Goal: Task Accomplishment & Management: Manage account settings

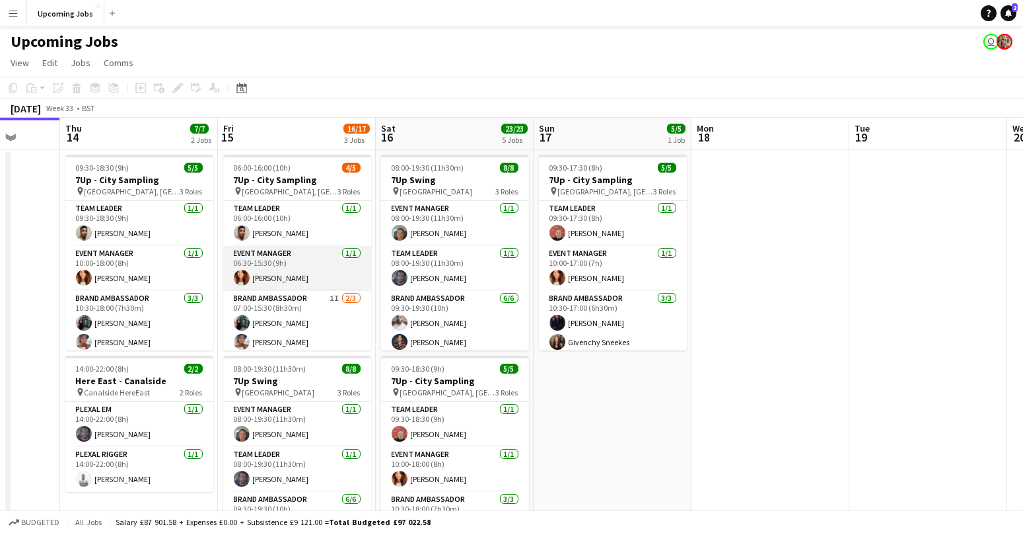
scroll to position [23, 0]
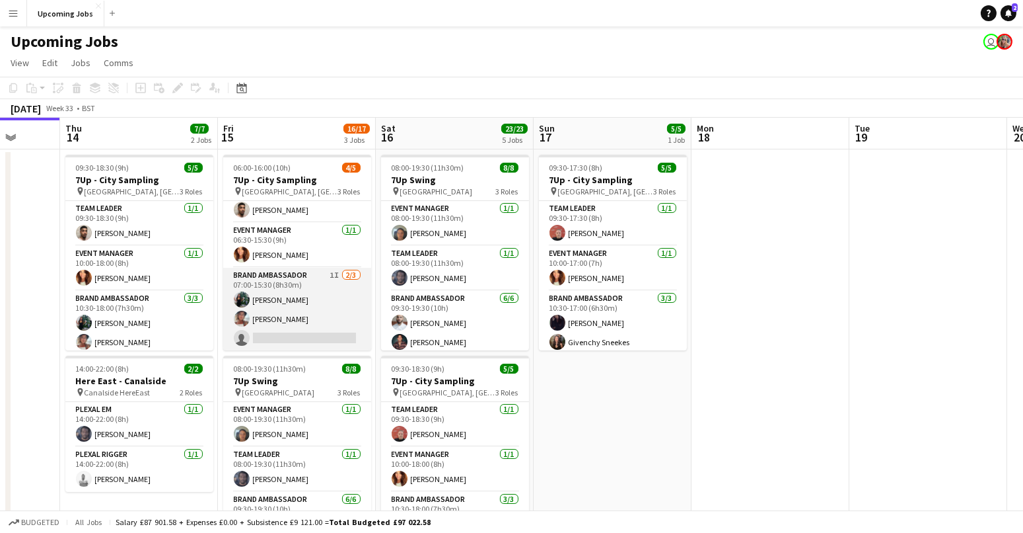
click at [262, 334] on app-card-role "Brand Ambassador 1I [DATE] 07:00-15:30 (8h30m) [PERSON_NAME] [PERSON_NAME] sing…" at bounding box center [297, 309] width 148 height 83
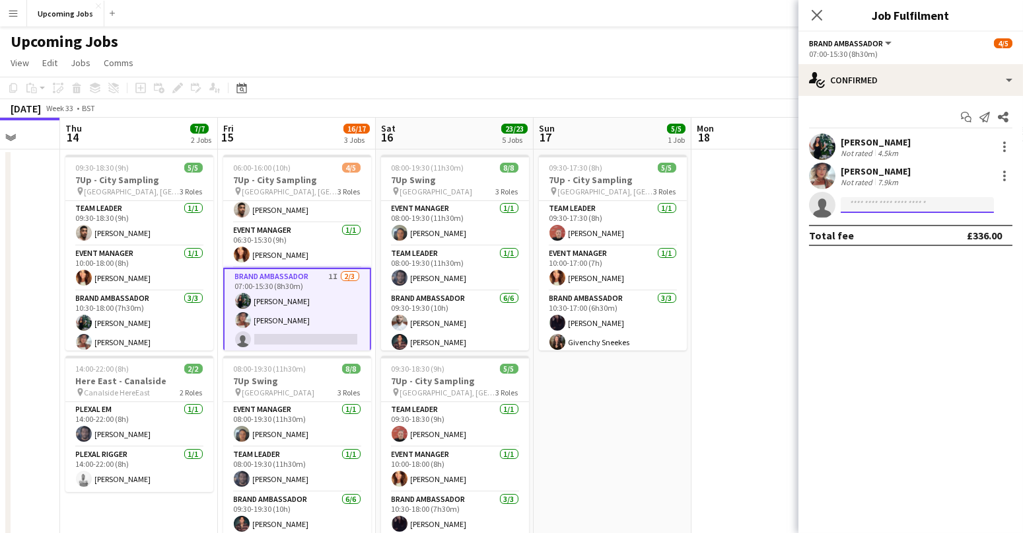
click at [843, 202] on input at bounding box center [917, 205] width 153 height 16
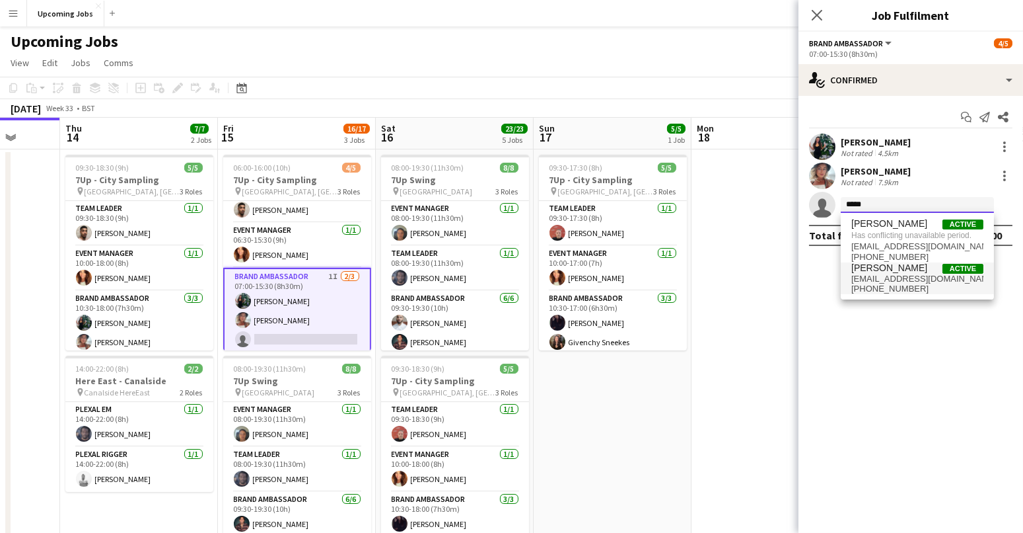
type input "*****"
click at [843, 283] on span "[PHONE_NUMBER]" at bounding box center [918, 288] width 132 height 11
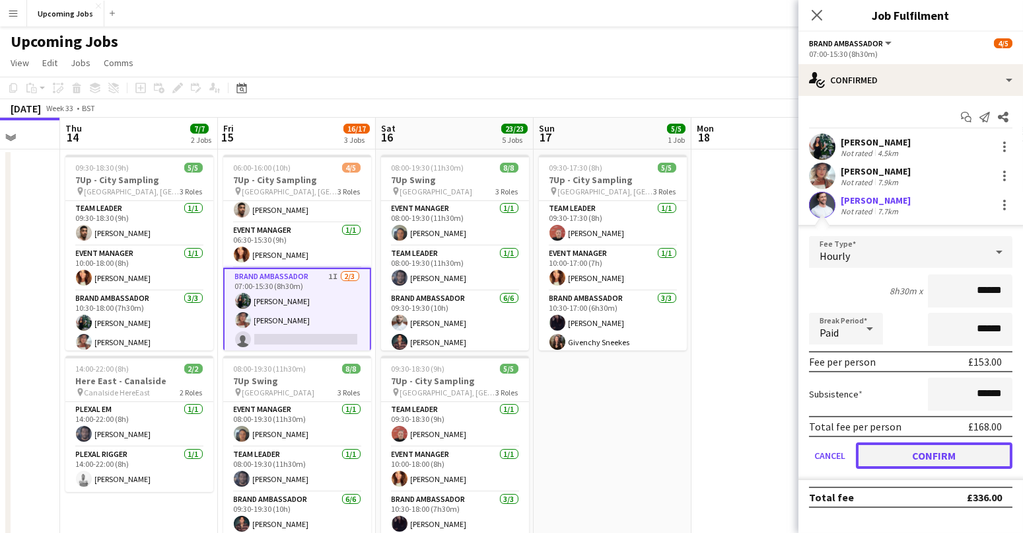
click at [843, 423] on button "Confirm" at bounding box center [934, 455] width 157 height 26
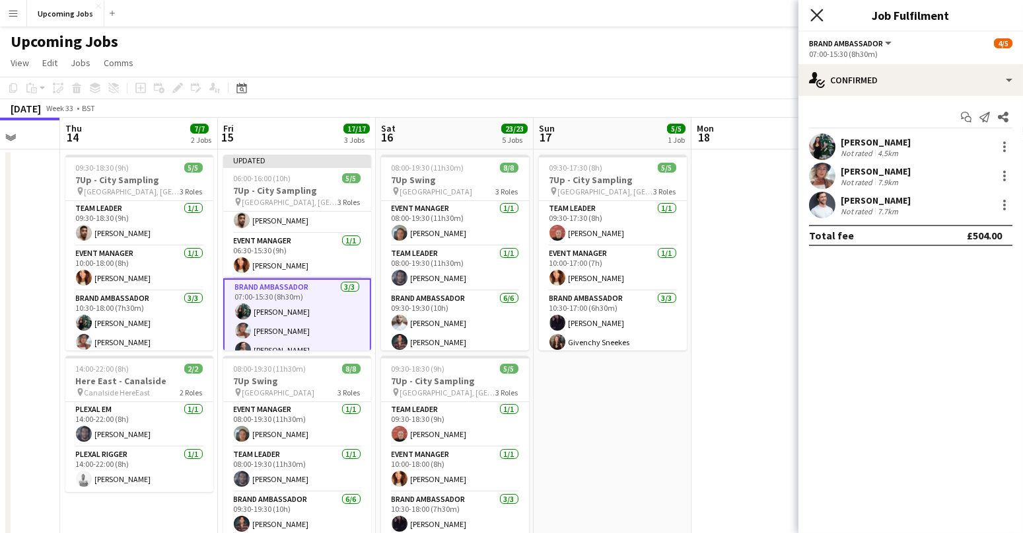
click at [817, 13] on icon at bounding box center [817, 15] width 13 height 13
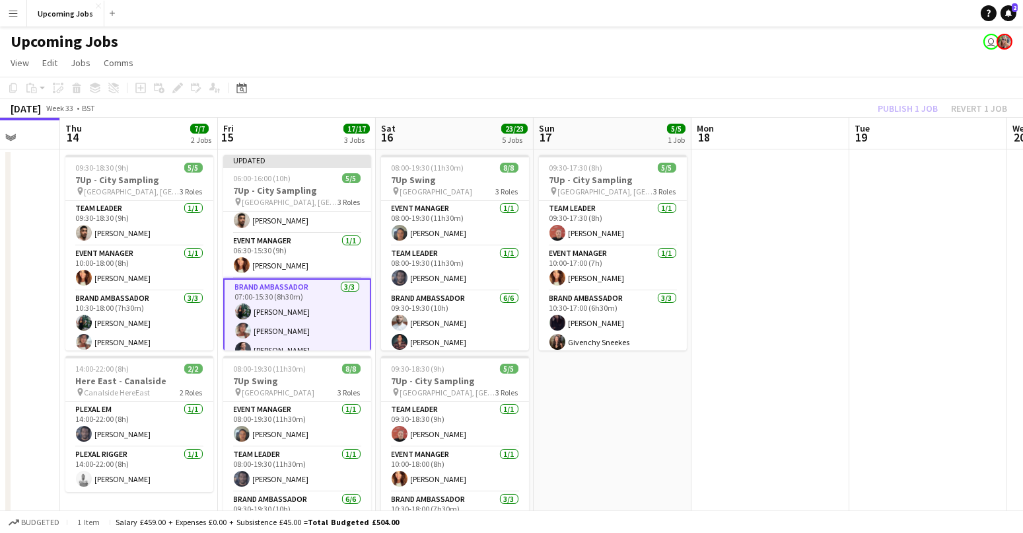
click at [843, 108] on div "Publish 1 job Revert 1 job" at bounding box center [942, 108] width 161 height 17
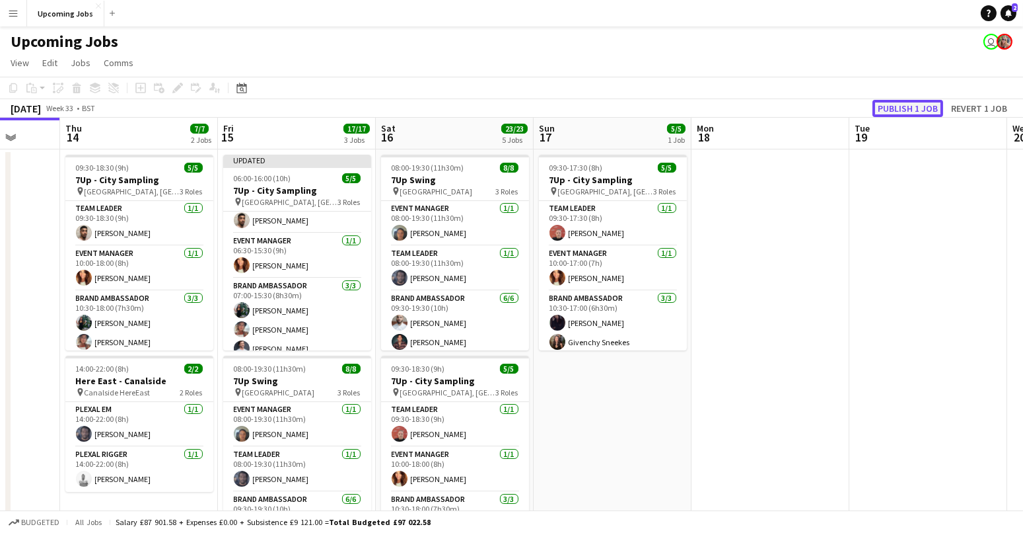
click at [843, 108] on button "Publish 1 job" at bounding box center [908, 108] width 71 height 17
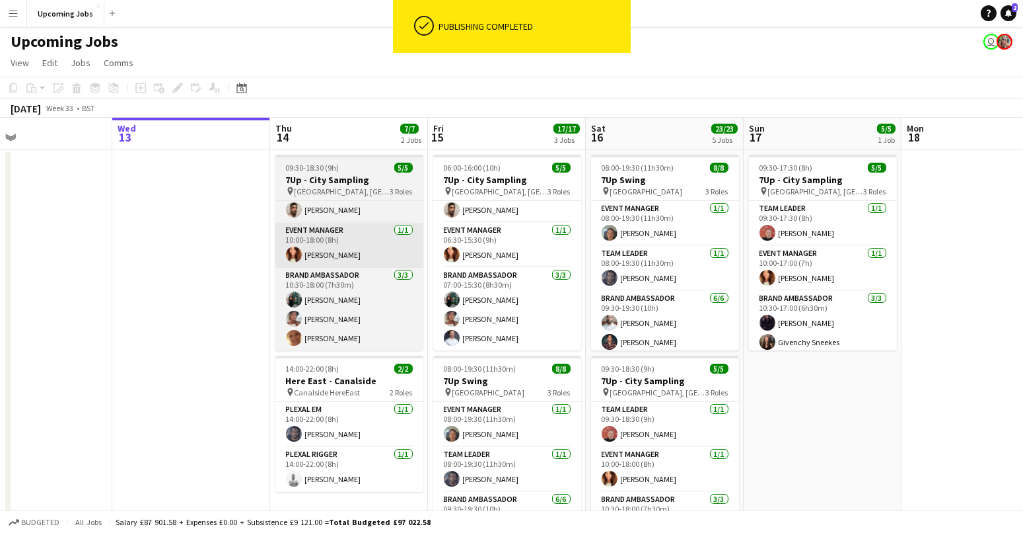
scroll to position [0, 332]
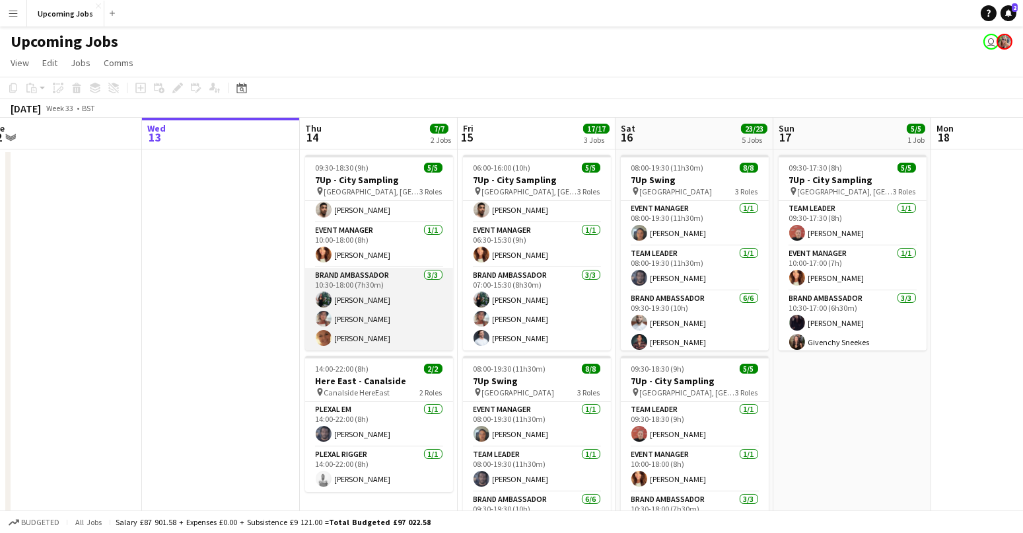
click at [393, 332] on app-card-role "Brand Ambassador [DATE] 10:30-18:00 (7h30m) [PERSON_NAME] [PERSON_NAME] [PERSON…" at bounding box center [379, 309] width 148 height 83
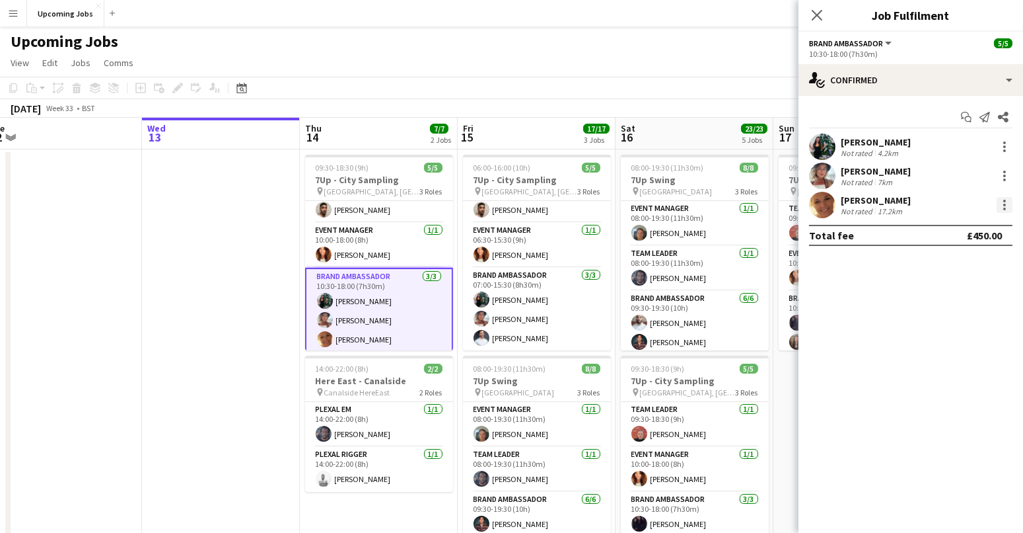
click at [843, 207] on div at bounding box center [1005, 205] width 16 height 16
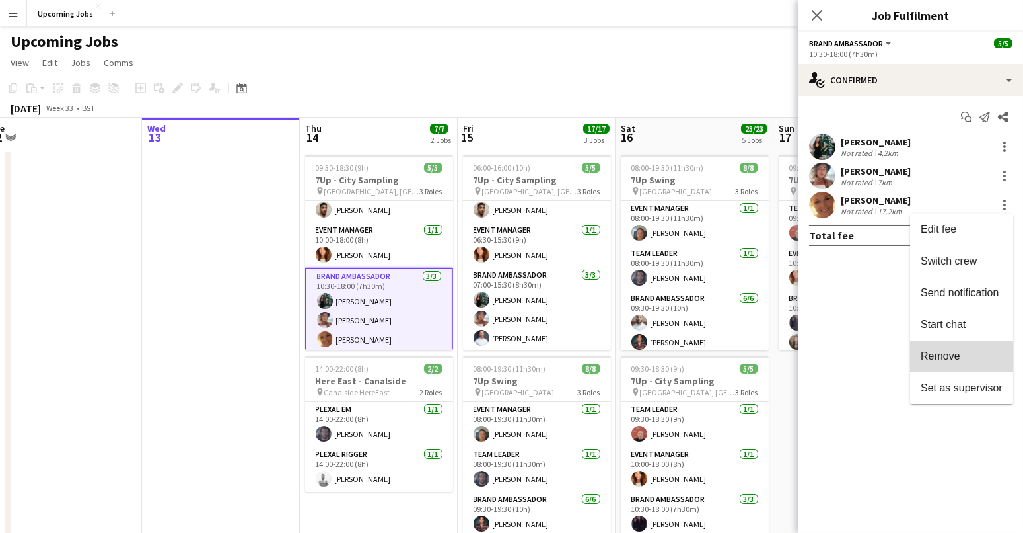
click at [843, 351] on span "Remove" at bounding box center [941, 355] width 40 height 11
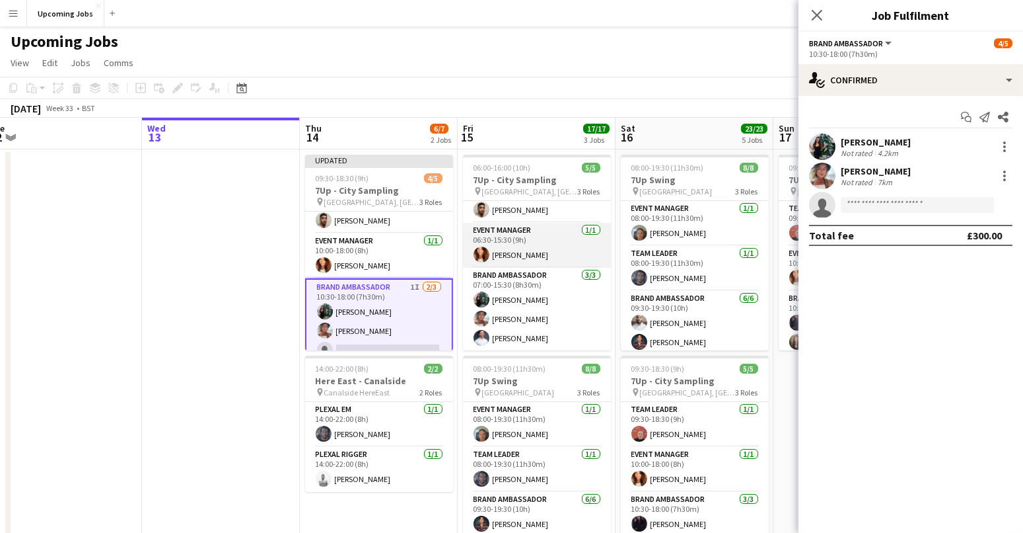
click at [519, 241] on app-card-role "Event Manager [DATE] 06:30-15:30 (9h) [PERSON_NAME]" at bounding box center [537, 245] width 148 height 45
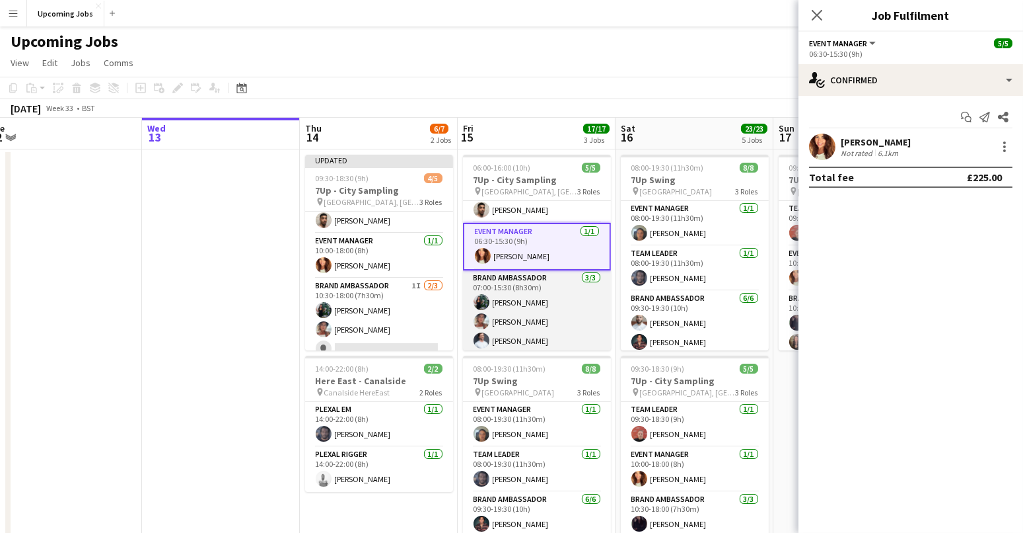
click at [513, 303] on app-card-role "Brand Ambassador [DATE] 07:00-15:30 (8h30m) [PERSON_NAME] [PERSON_NAME] [PERSON…" at bounding box center [537, 311] width 148 height 83
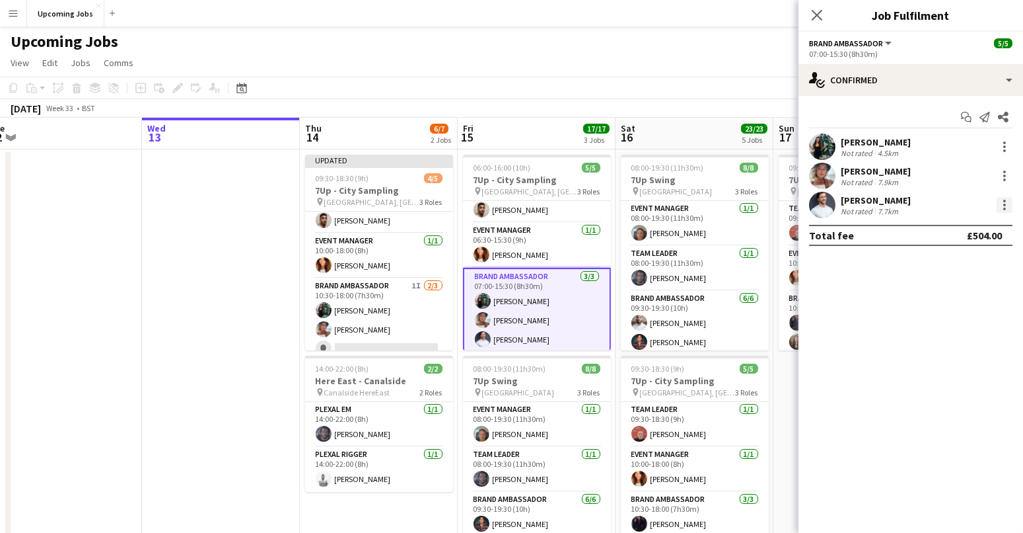
click at [843, 207] on div at bounding box center [1005, 205] width 16 height 16
click at [843, 353] on span "Remove" at bounding box center [941, 355] width 40 height 11
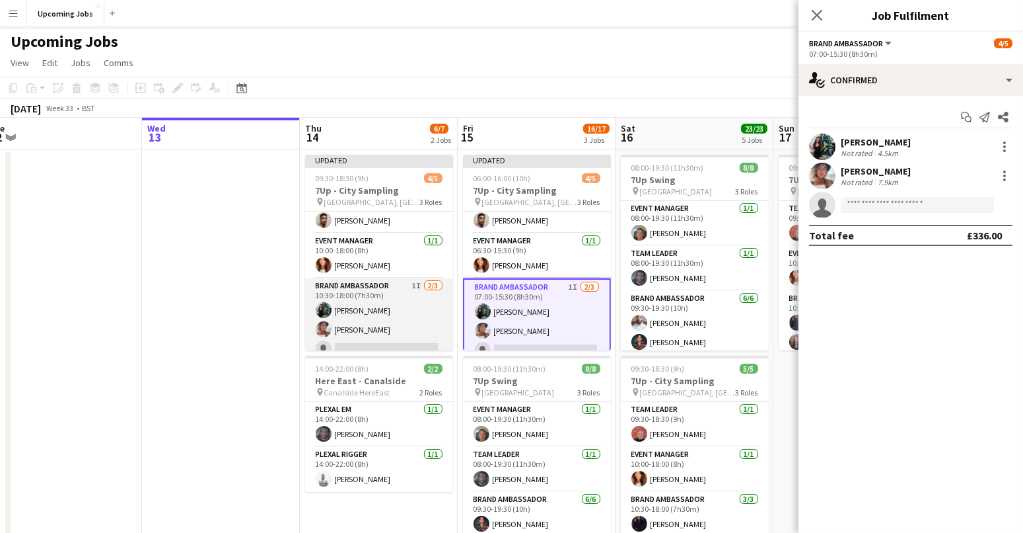
scroll to position [34, 0]
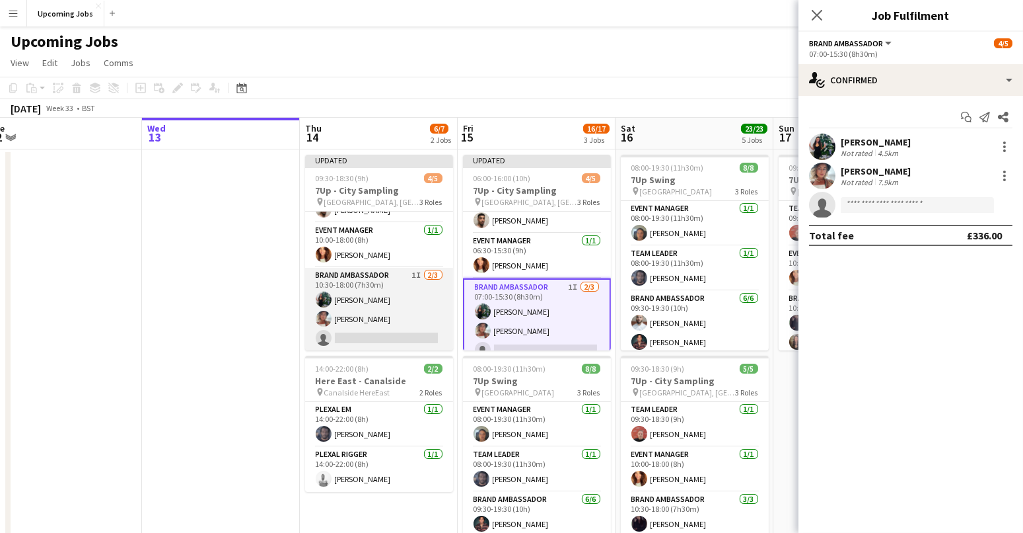
click at [360, 338] on app-card-role "Brand Ambassador 1I [DATE] 10:30-18:00 (7h30m) [PERSON_NAME] [PERSON_NAME] sing…" at bounding box center [379, 309] width 148 height 83
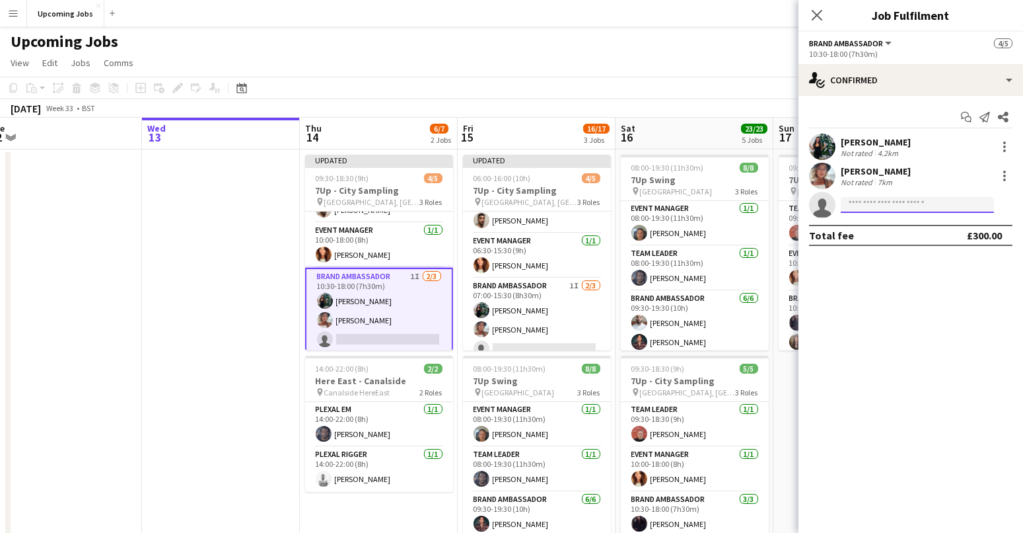
click at [843, 203] on input at bounding box center [917, 205] width 153 height 16
click at [769, 57] on app-page-menu "View Day view expanded Day view collapsed Month view Date picker Jump to [DATE]…" at bounding box center [511, 64] width 1023 height 25
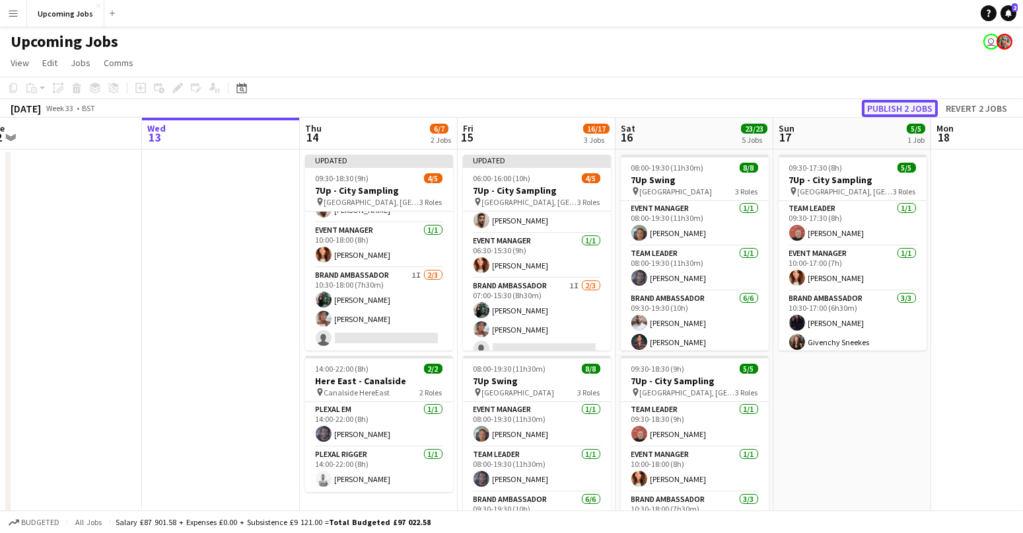
click at [843, 104] on button "Publish 2 jobs" at bounding box center [900, 108] width 76 height 17
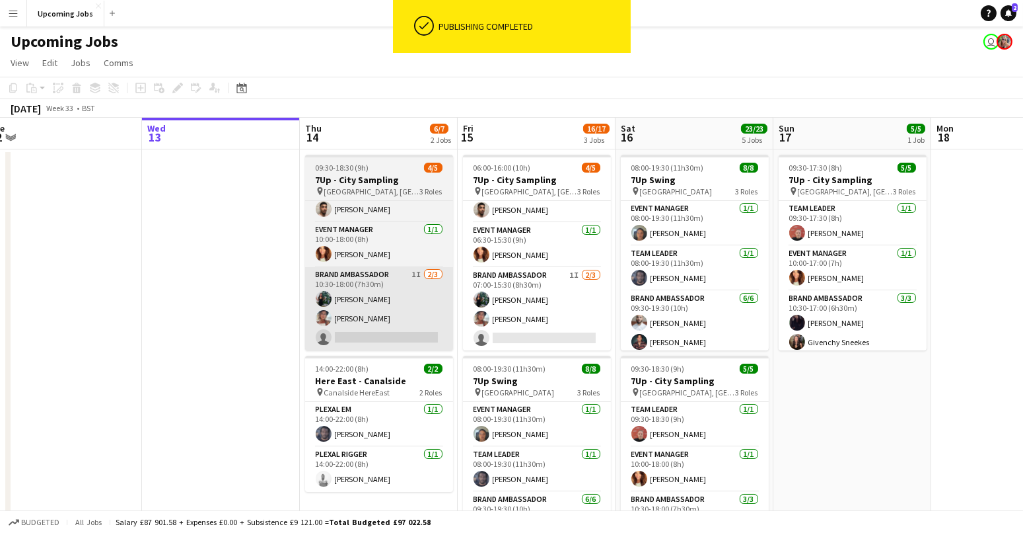
scroll to position [23, 0]
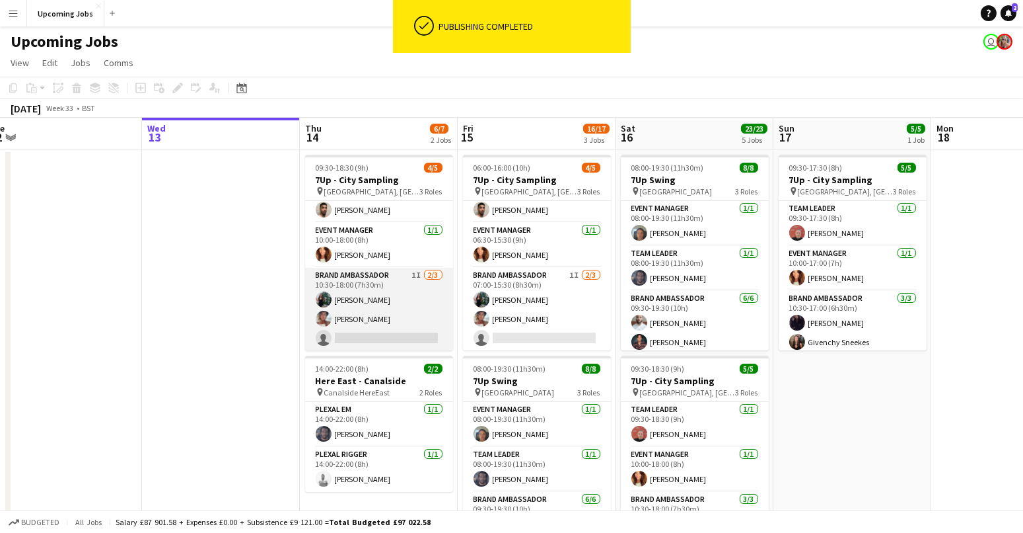
click at [347, 335] on app-card-role "Brand Ambassador 1I [DATE] 10:30-18:00 (7h30m) [PERSON_NAME] [PERSON_NAME] sing…" at bounding box center [379, 309] width 148 height 83
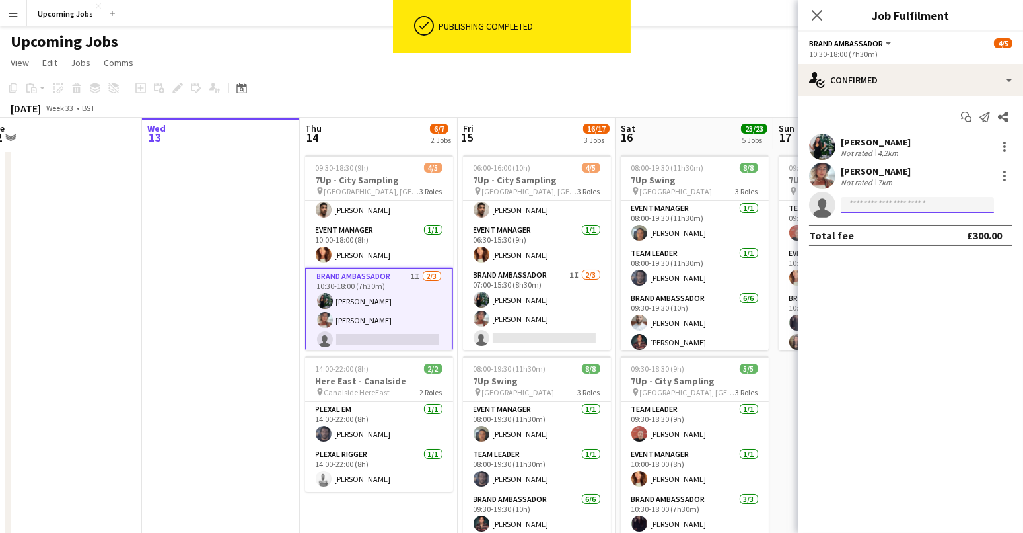
click at [843, 200] on input at bounding box center [917, 205] width 153 height 16
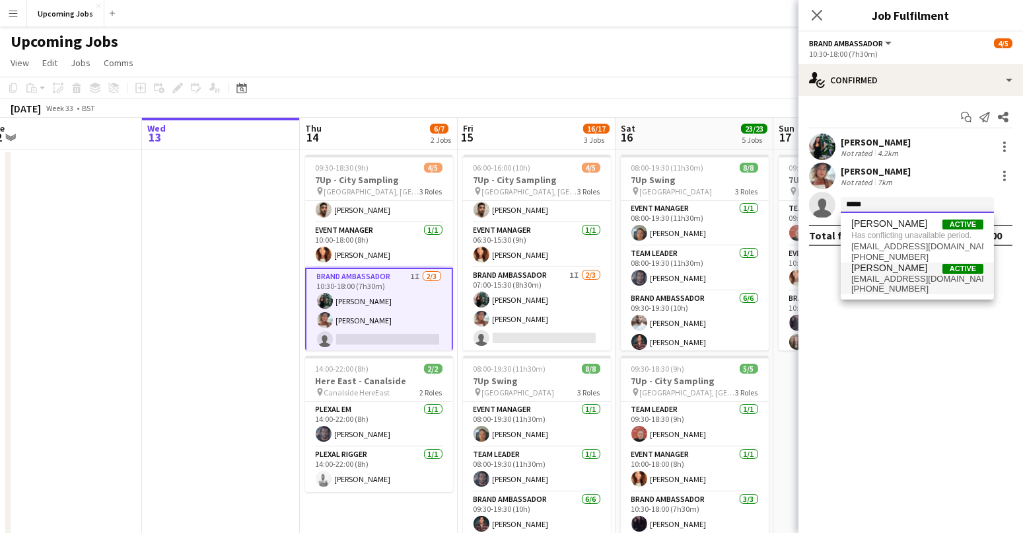
type input "*****"
click at [843, 280] on span "[EMAIL_ADDRESS][DOMAIN_NAME]" at bounding box center [918, 279] width 132 height 11
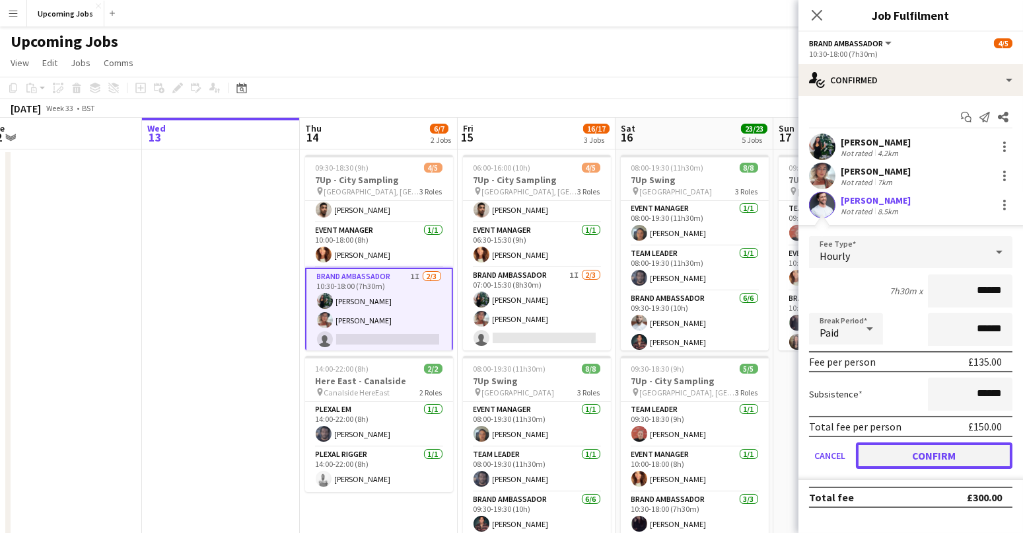
click at [843, 423] on button "Confirm" at bounding box center [934, 455] width 157 height 26
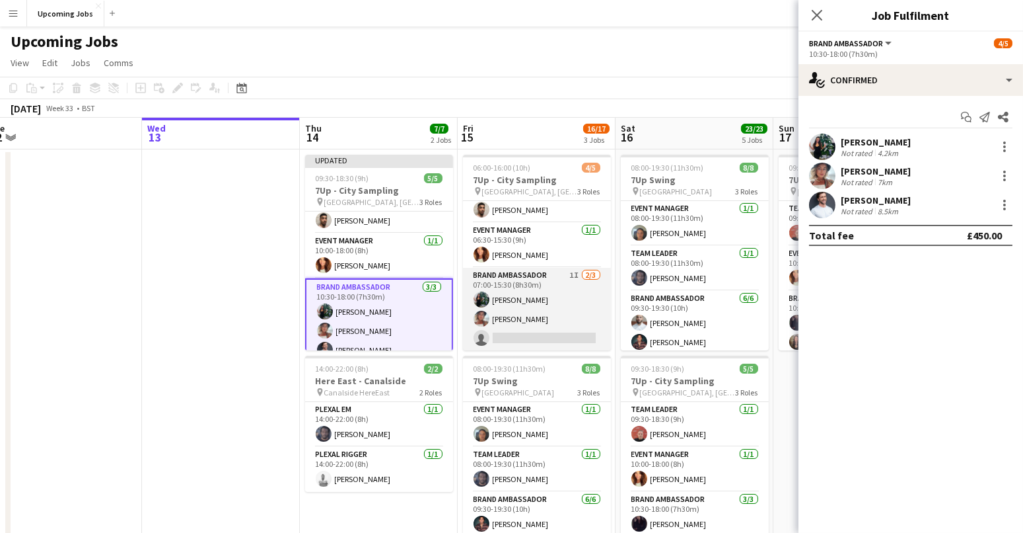
click at [517, 320] on app-card-role "Brand Ambassador 1I [DATE] 07:00-15:30 (8h30m) [PERSON_NAME] [PERSON_NAME] sing…" at bounding box center [537, 309] width 148 height 83
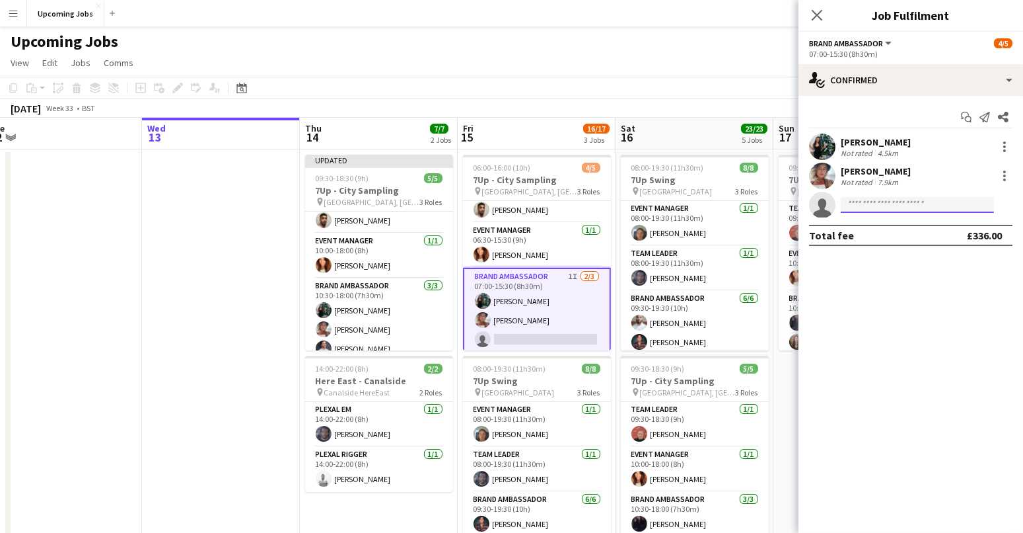
click at [843, 208] on input at bounding box center [917, 205] width 153 height 16
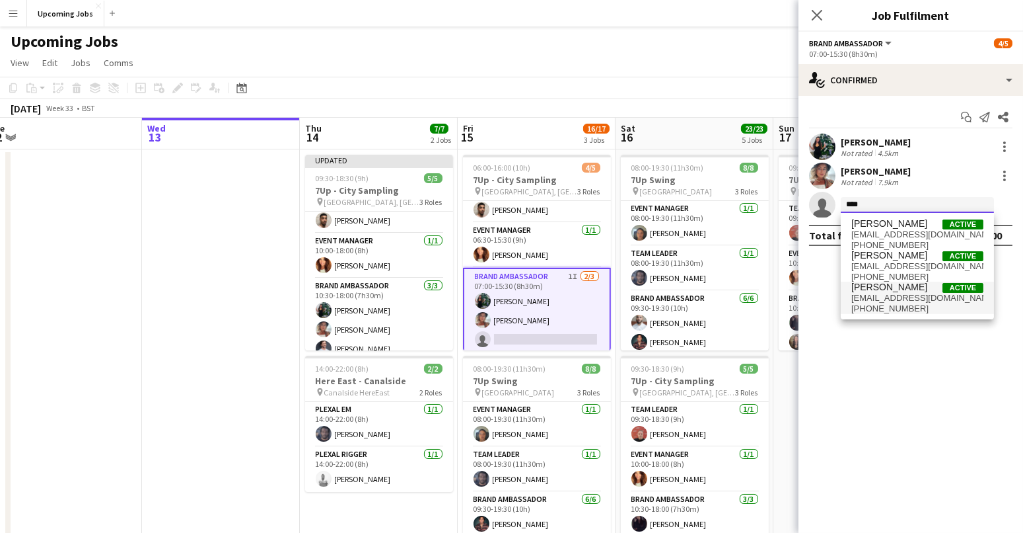
type input "****"
click at [843, 303] on span "[PHONE_NUMBER]" at bounding box center [918, 308] width 132 height 11
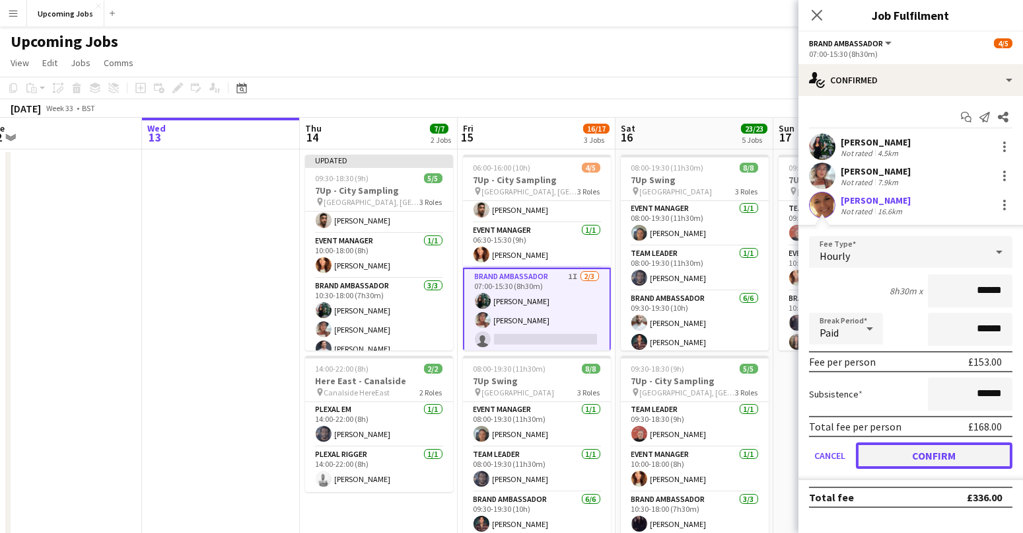
click at [843, 423] on button "Confirm" at bounding box center [934, 455] width 157 height 26
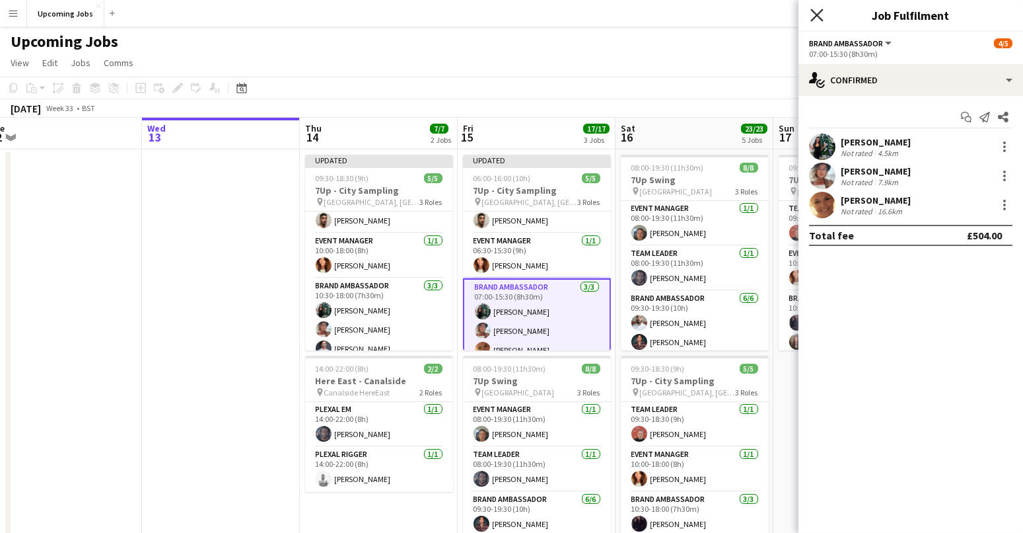
click at [815, 14] on icon at bounding box center [817, 15] width 13 height 13
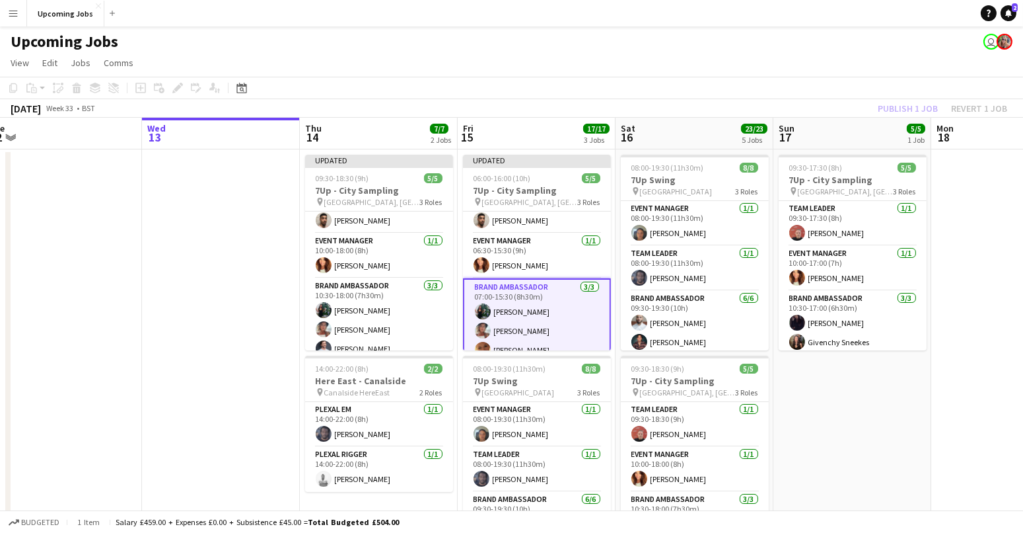
click at [843, 122] on app-board-header-date "Sun 17 5/5 1 Job" at bounding box center [853, 134] width 158 height 32
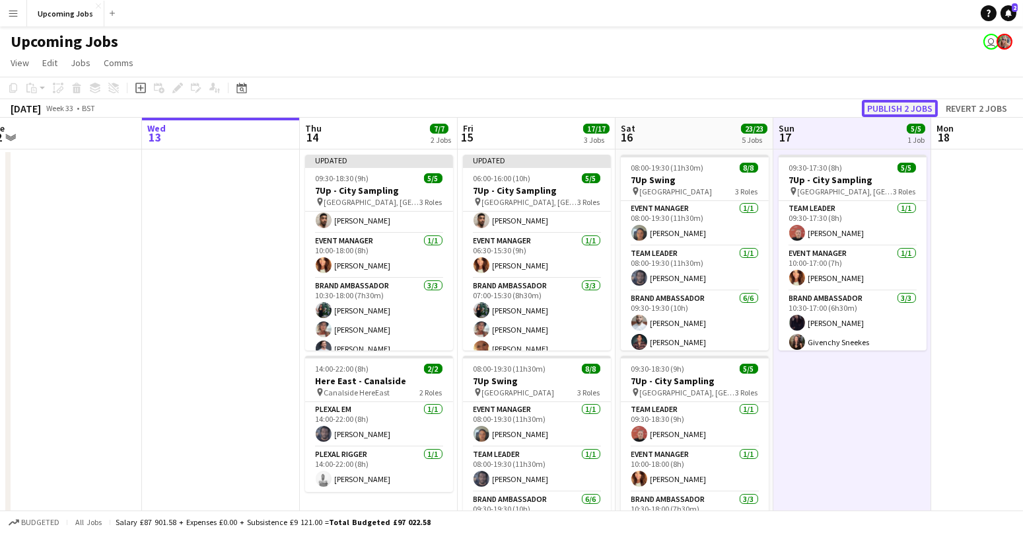
click at [843, 115] on button "Publish 2 jobs" at bounding box center [900, 108] width 76 height 17
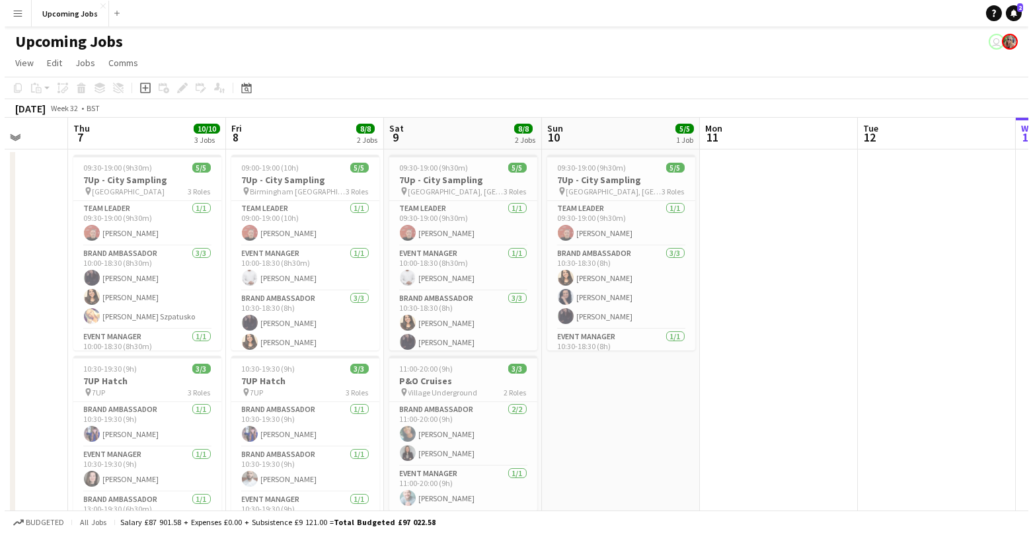
scroll to position [0, 371]
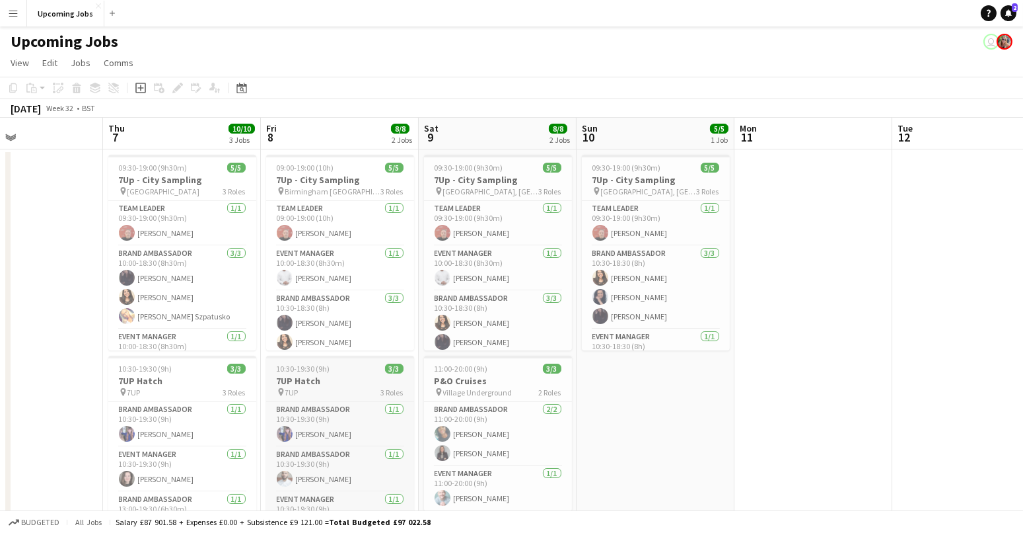
click at [311, 385] on h3 "7UP Hatch" at bounding box center [340, 381] width 148 height 12
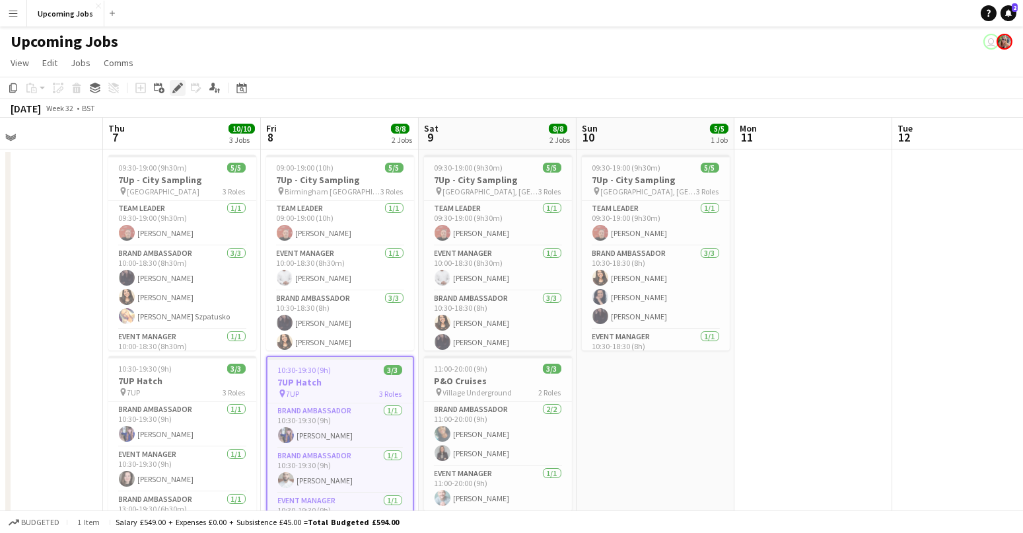
click at [174, 87] on icon "Edit" at bounding box center [177, 88] width 11 height 11
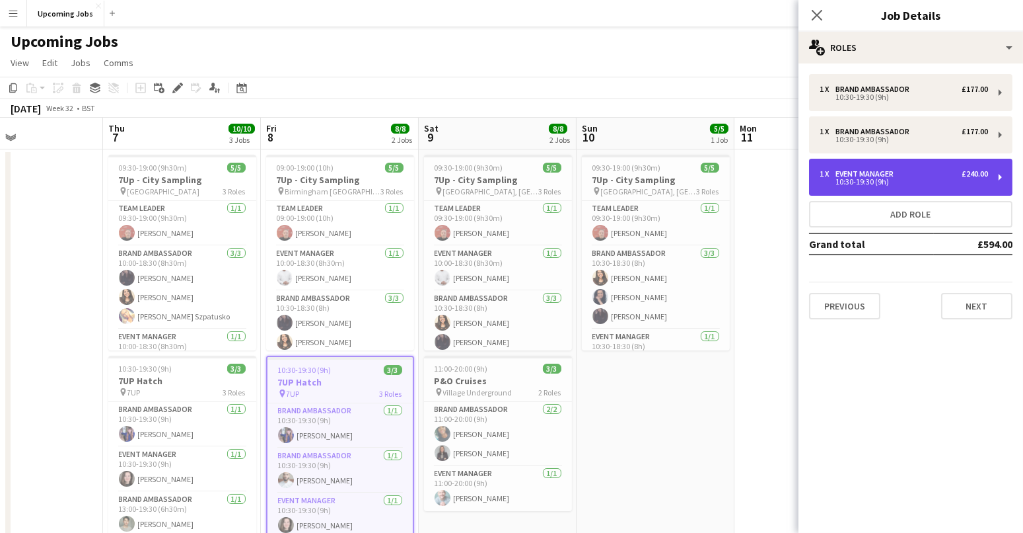
click at [843, 175] on div "Event Manager" at bounding box center [867, 173] width 63 height 9
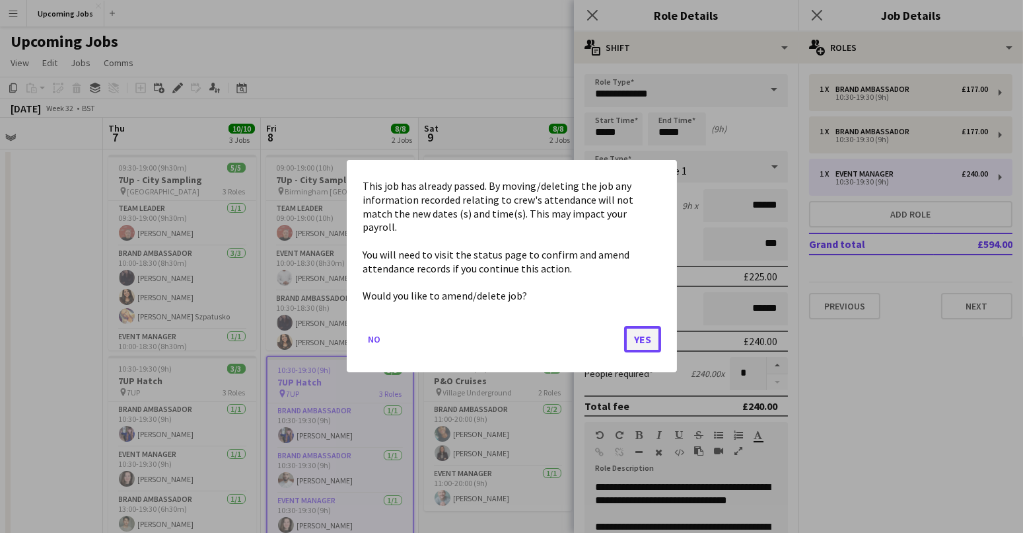
click at [647, 338] on button "Yes" at bounding box center [642, 339] width 37 height 26
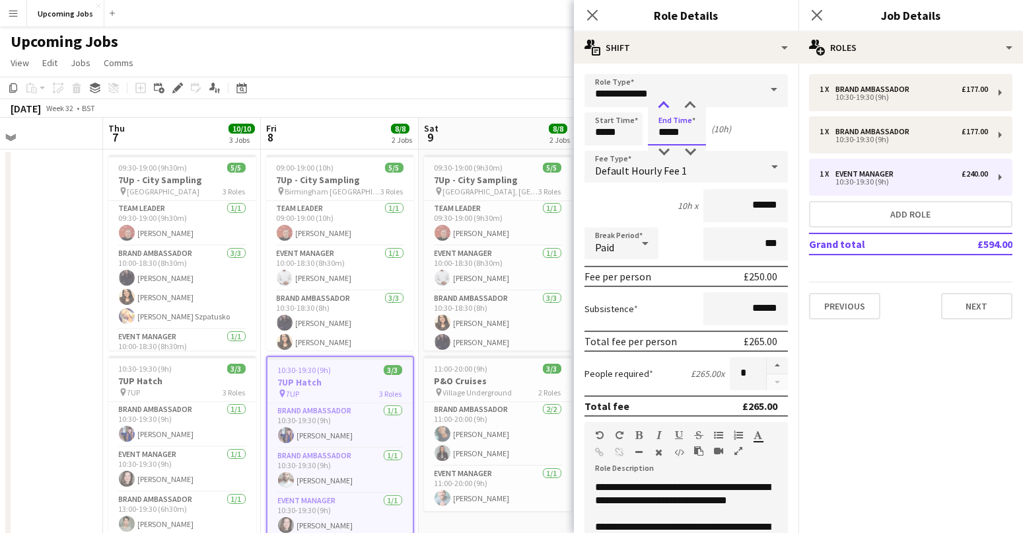
click at [666, 100] on div at bounding box center [664, 105] width 26 height 13
type input "*****"
click at [691, 149] on div at bounding box center [690, 151] width 26 height 13
click at [843, 346] on mat-expansion-panel "pencil3 General details 1 x Brand Ambassador £177.00 10:30-19:30 (9h) 1 x Brand…" at bounding box center [911, 297] width 225 height 469
click at [843, 303] on button "Next" at bounding box center [976, 306] width 71 height 26
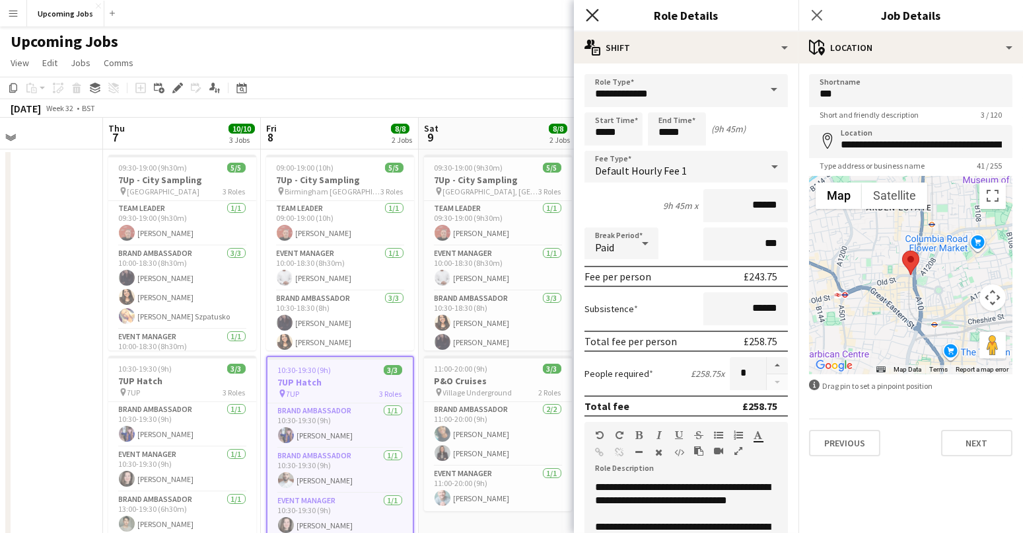
click at [589, 11] on icon at bounding box center [592, 15] width 13 height 13
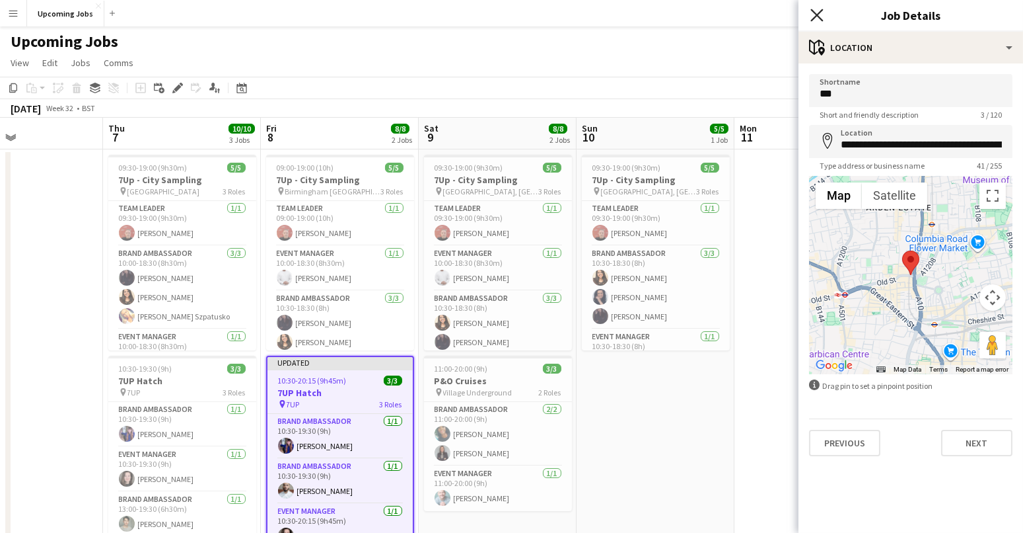
click at [813, 13] on icon "Close pop-in" at bounding box center [817, 15] width 13 height 13
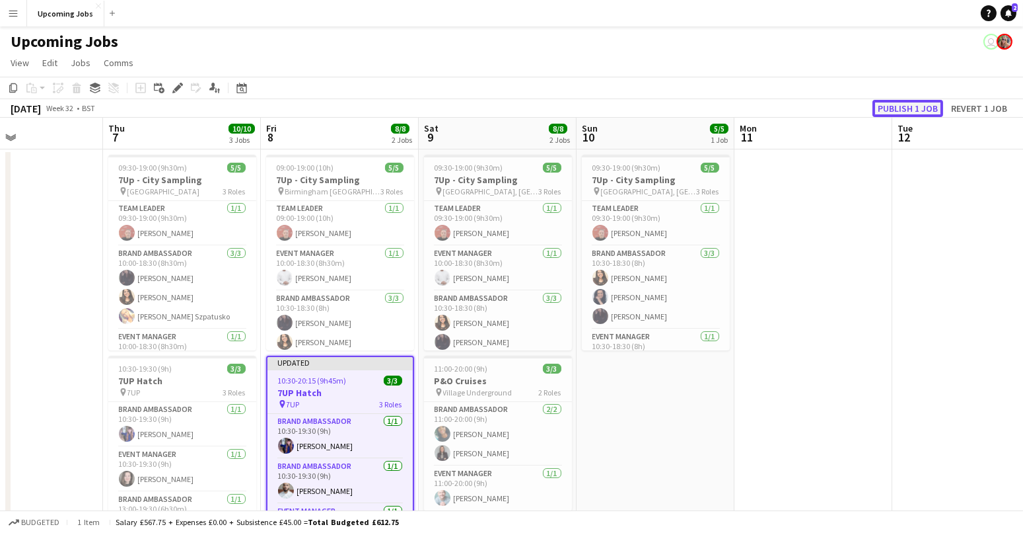
click at [843, 110] on button "Publish 1 job" at bounding box center [908, 108] width 71 height 17
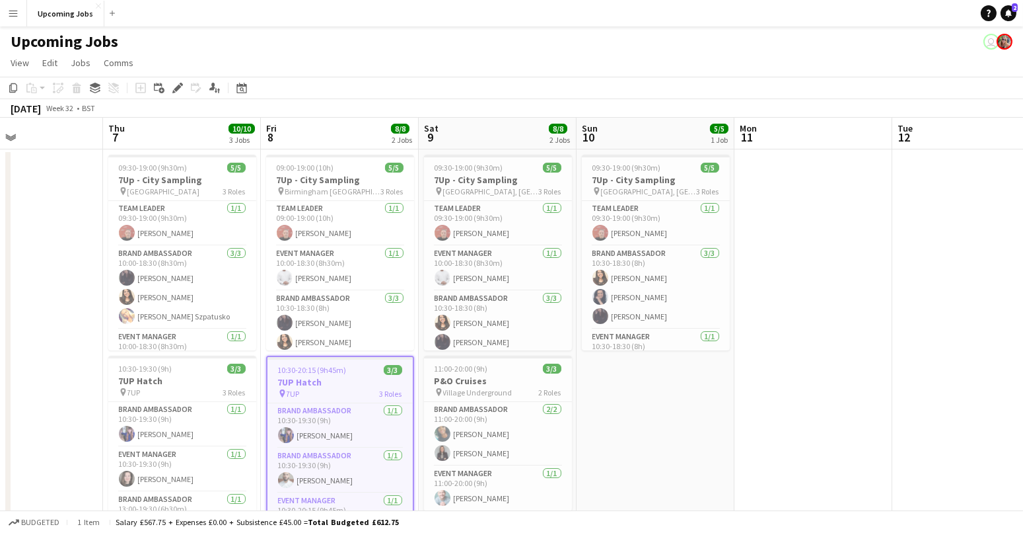
click at [203, 54] on app-page-menu "View Day view expanded Day view collapsed Month view Date picker Jump to [DATE]…" at bounding box center [511, 64] width 1023 height 25
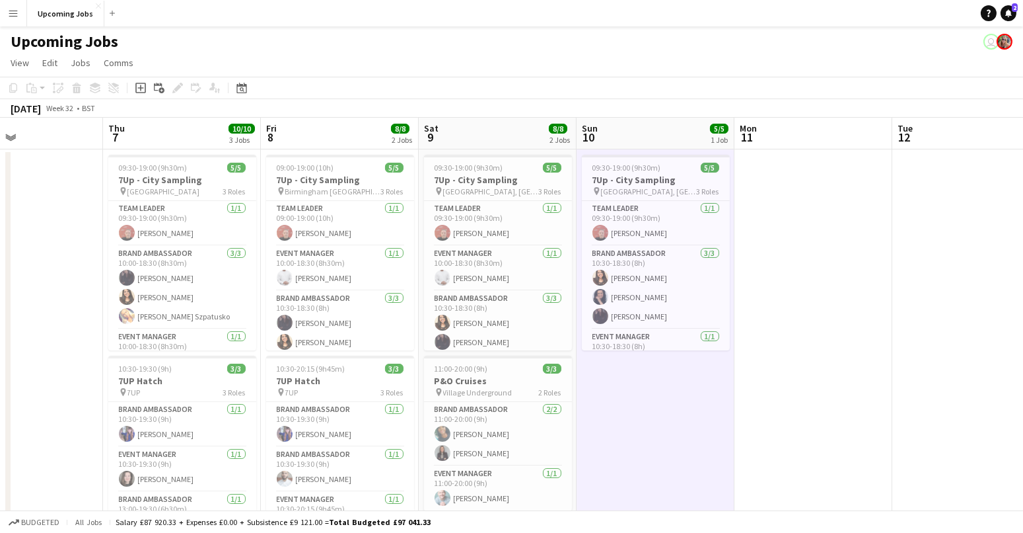
click at [11, 8] on app-icon "Menu" at bounding box center [13, 13] width 11 height 11
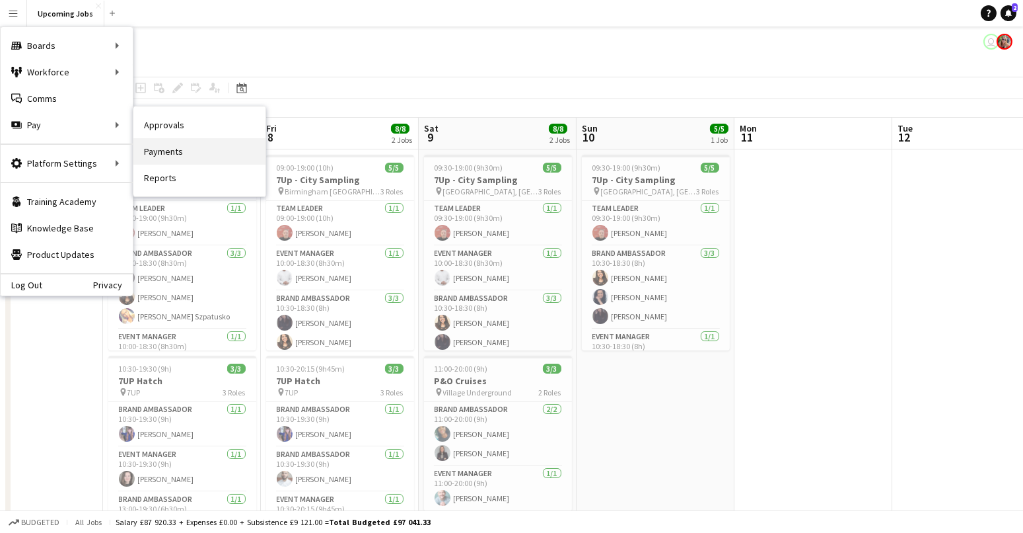
click at [159, 149] on link "Payments" at bounding box center [199, 151] width 132 height 26
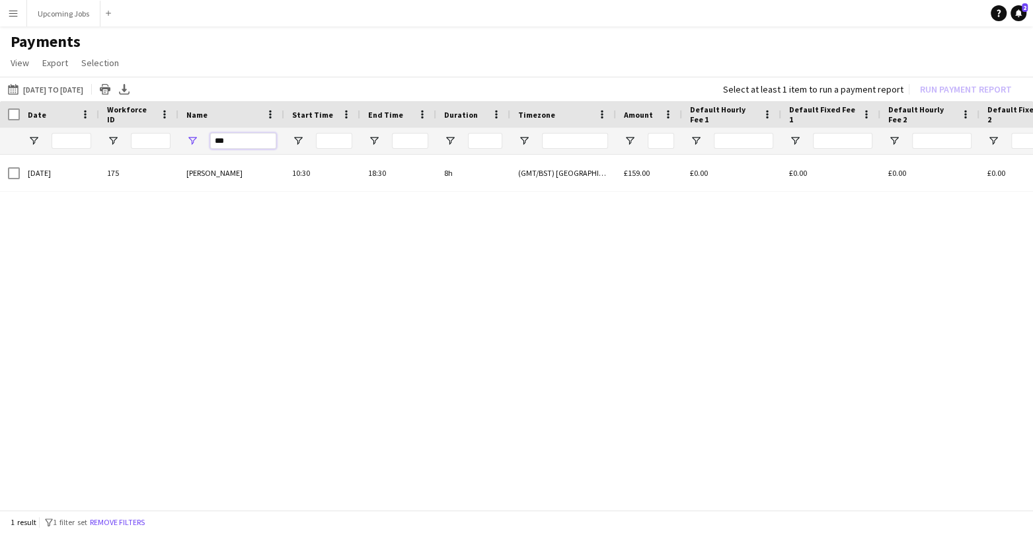
click at [235, 145] on input "***" at bounding box center [243, 141] width 66 height 16
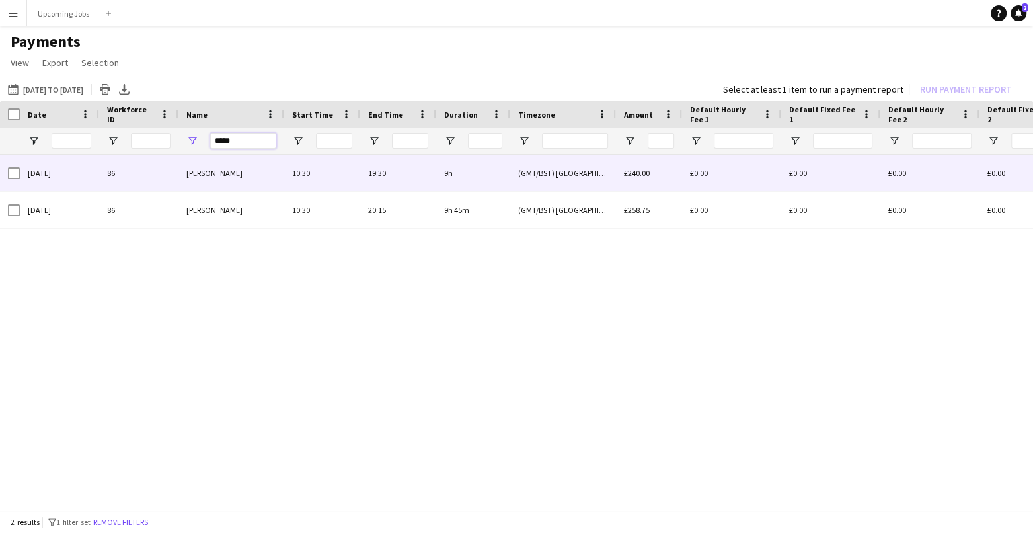
type input "*****"
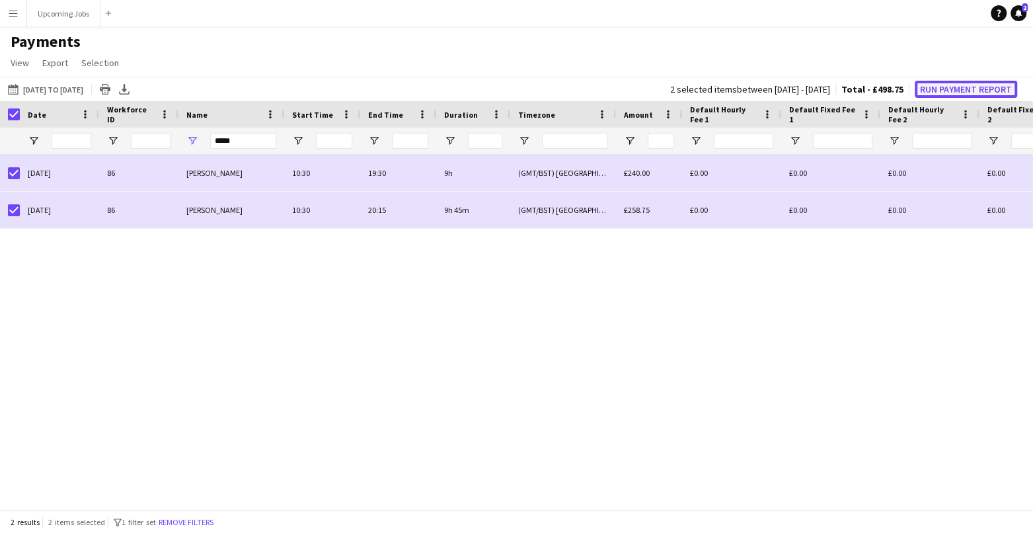
click at [843, 89] on button "Run Payment Report" at bounding box center [965, 89] width 102 height 17
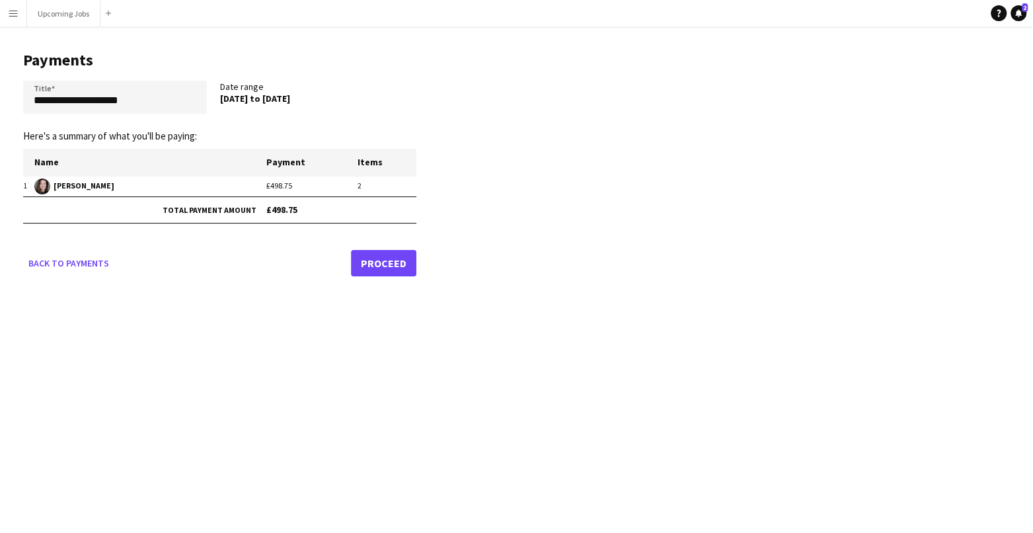
click at [387, 262] on link "Proceed" at bounding box center [383, 263] width 65 height 26
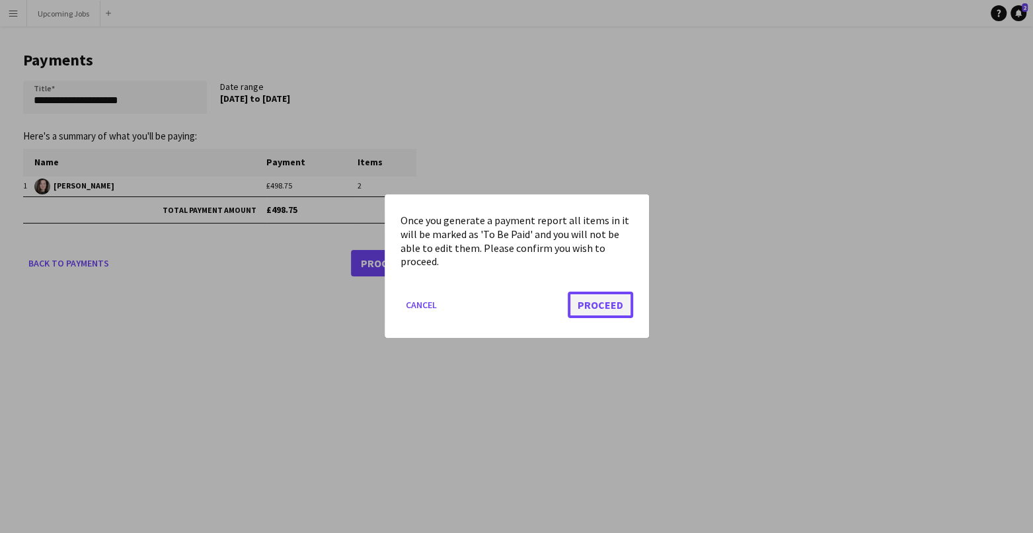
click at [599, 314] on button "Proceed" at bounding box center [600, 305] width 65 height 26
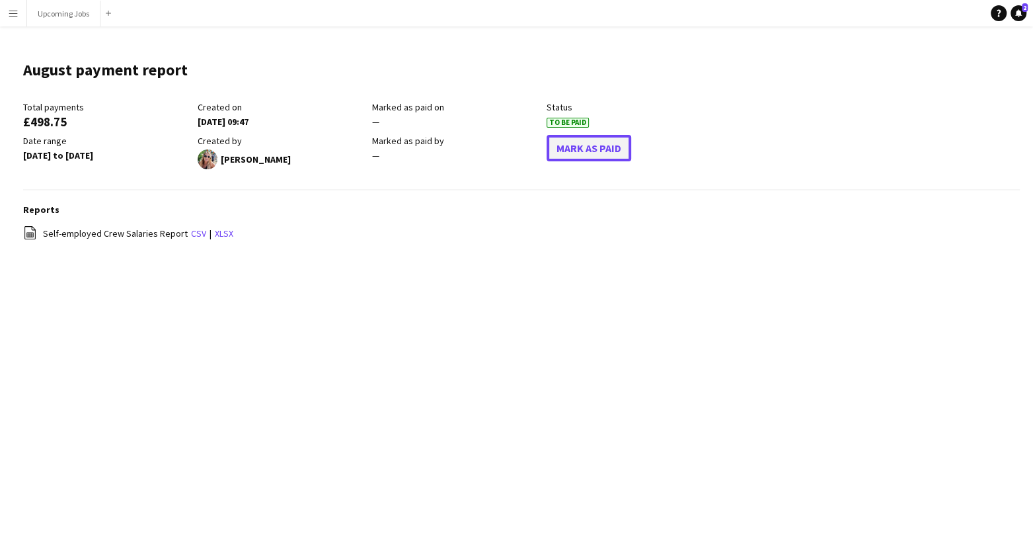
click at [601, 149] on button "Mark As Paid" at bounding box center [588, 148] width 85 height 26
